Goal: Information Seeking & Learning: Learn about a topic

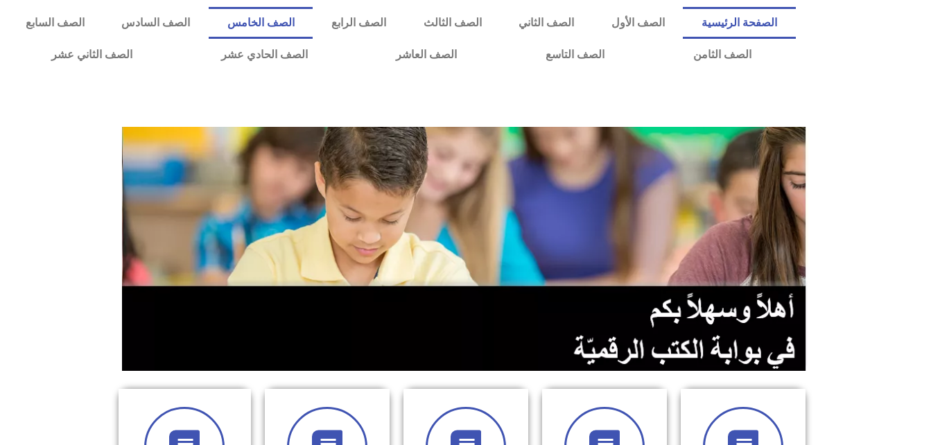
click at [313, 23] on link "الصف الخامس" at bounding box center [261, 23] width 104 height 32
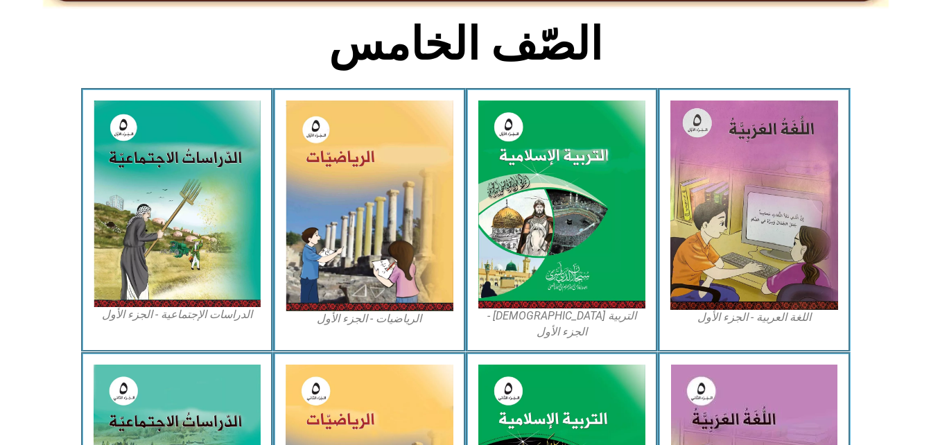
scroll to position [360, 0]
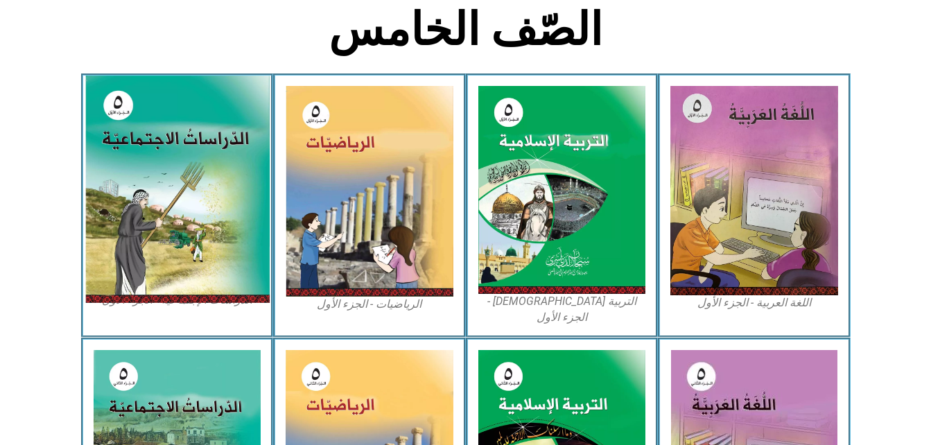
click at [157, 201] on img at bounding box center [177, 189] width 184 height 227
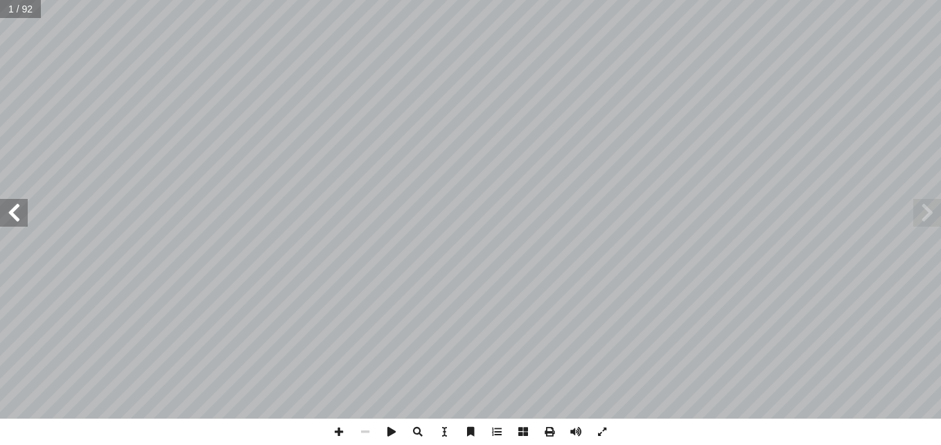
click at [15, 214] on span at bounding box center [14, 213] width 28 height 28
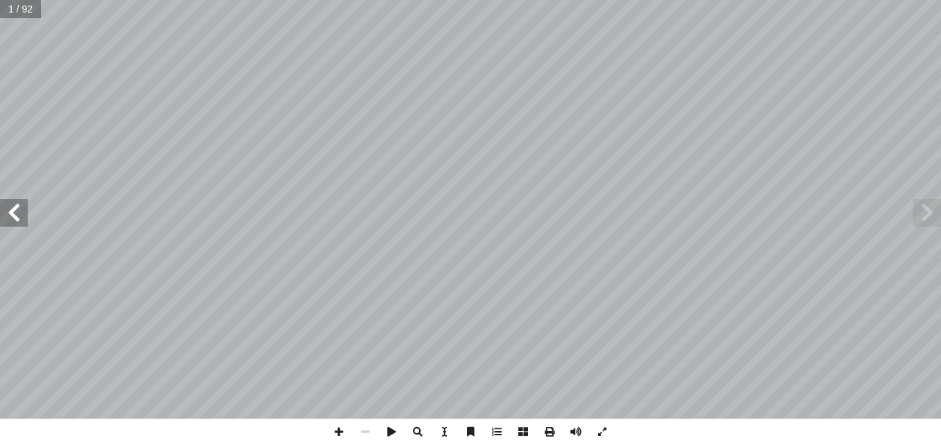
click at [15, 214] on span at bounding box center [14, 213] width 28 height 28
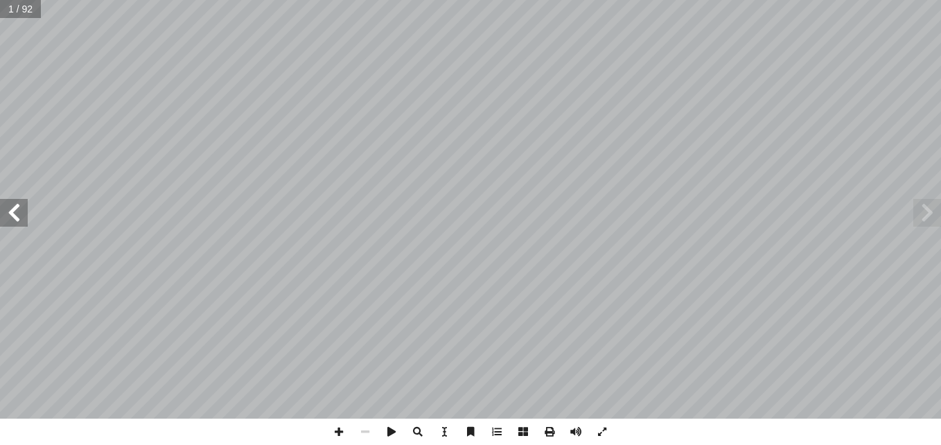
click at [15, 214] on span at bounding box center [14, 213] width 28 height 28
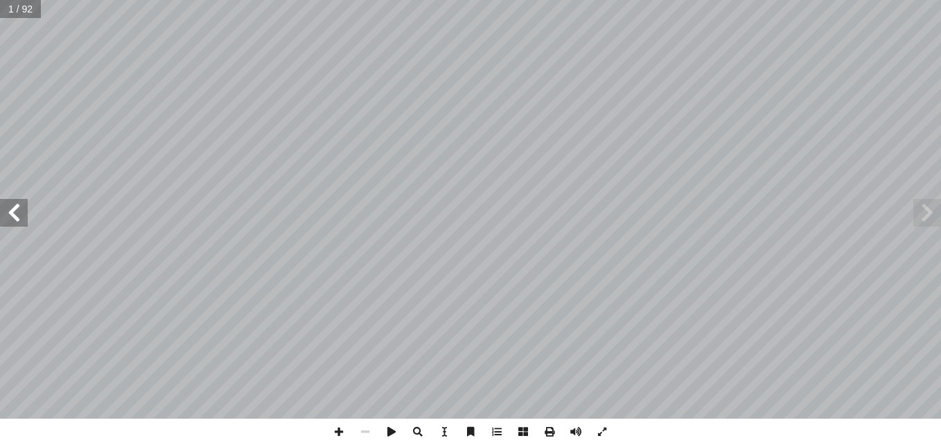
click at [15, 214] on span at bounding box center [14, 213] width 28 height 28
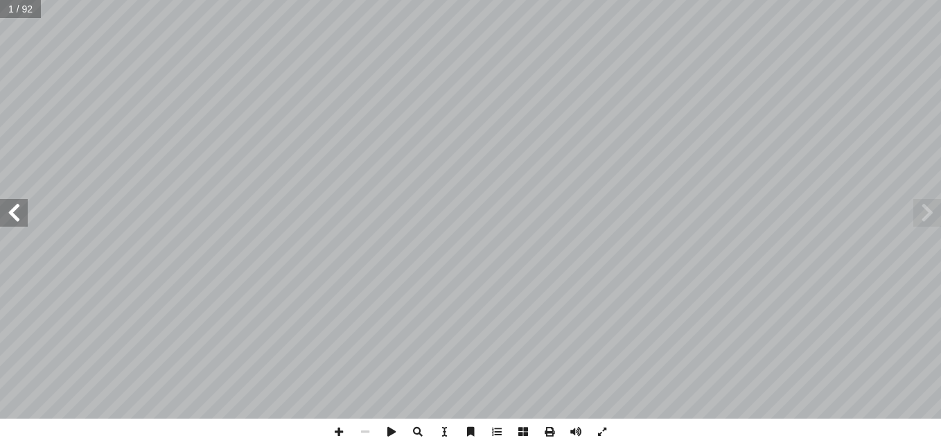
click at [15, 214] on span at bounding box center [14, 213] width 28 height 28
click at [930, 211] on span at bounding box center [928, 213] width 28 height 28
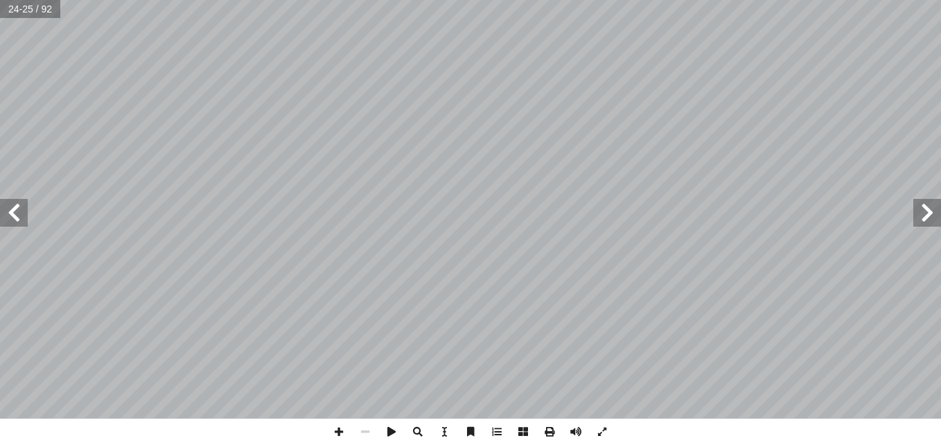
click at [930, 211] on span at bounding box center [928, 213] width 28 height 28
click at [12, 219] on span at bounding box center [14, 213] width 28 height 28
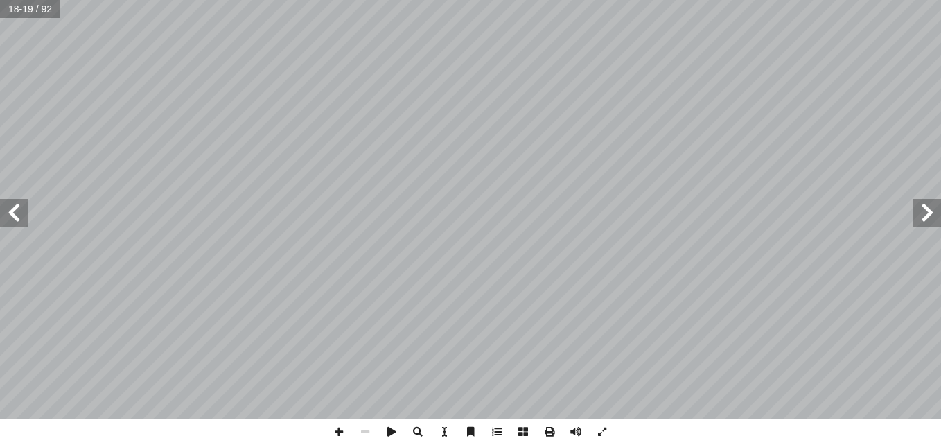
click at [12, 219] on span at bounding box center [14, 213] width 28 height 28
click at [13, 207] on span at bounding box center [14, 213] width 28 height 28
click at [14, 209] on span at bounding box center [14, 213] width 28 height 28
click at [932, 214] on span at bounding box center [928, 213] width 28 height 28
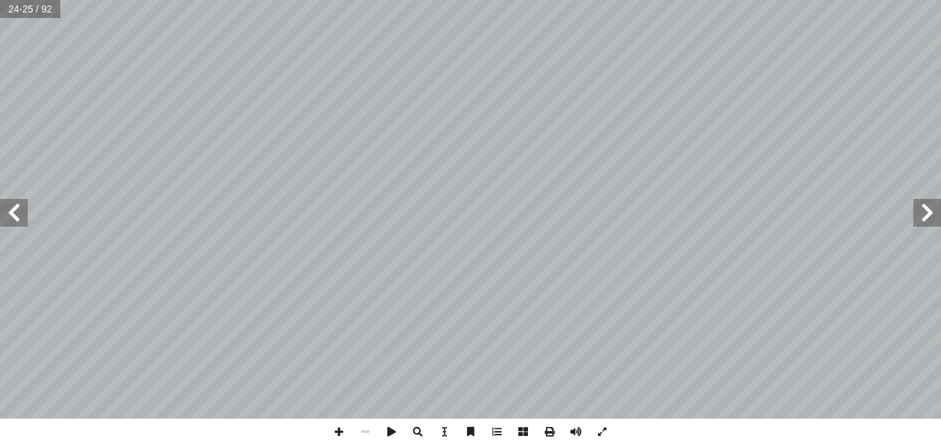
click at [932, 214] on span at bounding box center [928, 213] width 28 height 28
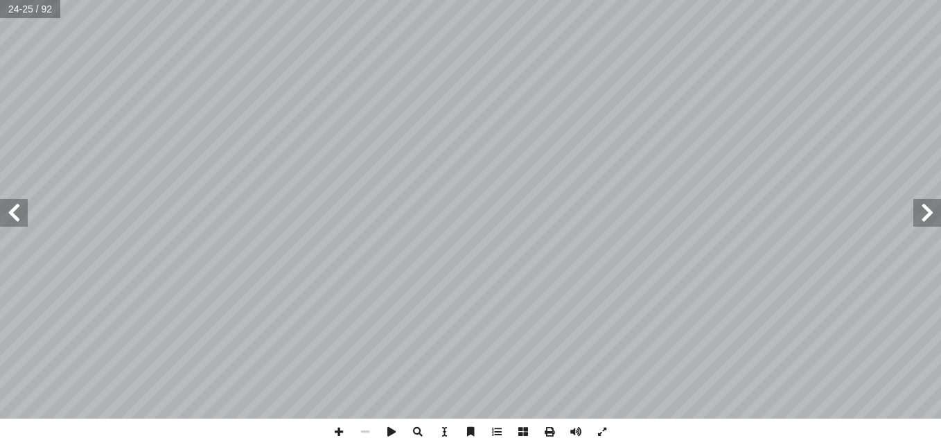
click at [932, 214] on span at bounding box center [928, 213] width 28 height 28
click at [14, 214] on span at bounding box center [14, 213] width 28 height 28
click at [14, 212] on span at bounding box center [14, 213] width 28 height 28
click at [930, 224] on span at bounding box center [928, 213] width 28 height 28
click at [12, 214] on span at bounding box center [14, 213] width 28 height 28
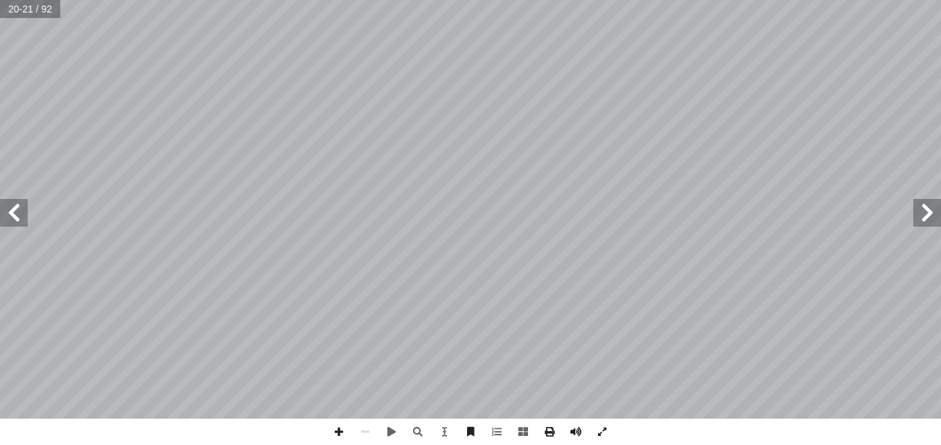
click at [16, 225] on span at bounding box center [14, 213] width 28 height 28
click at [19, 214] on span at bounding box center [14, 213] width 28 height 28
click at [928, 223] on span at bounding box center [928, 213] width 28 height 28
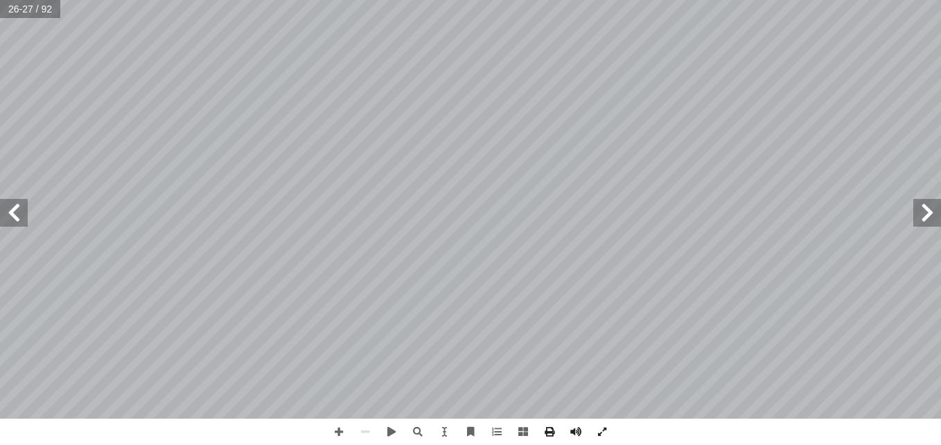
click at [928, 223] on span at bounding box center [928, 213] width 28 height 28
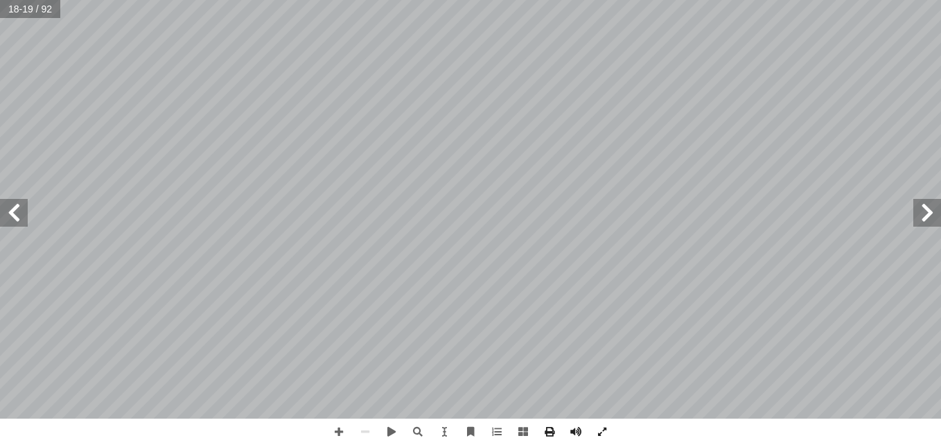
click at [928, 223] on span at bounding box center [928, 213] width 28 height 28
